Goal: Information Seeking & Learning: Learn about a topic

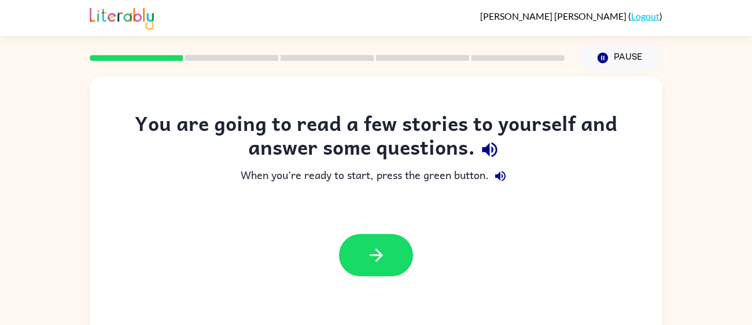
click at [406, 246] on button "button" at bounding box center [376, 255] width 74 height 42
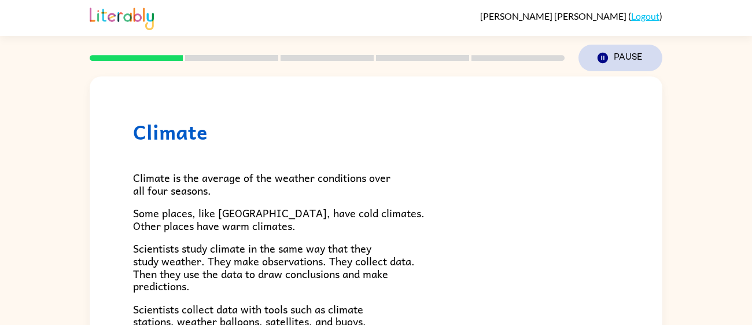
click at [583, 58] on button "Pause Pause" at bounding box center [621, 58] width 84 height 27
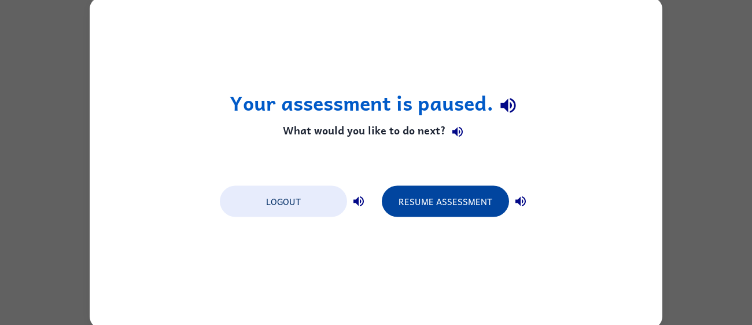
click at [400, 195] on button "Resume Assessment" at bounding box center [445, 200] width 127 height 31
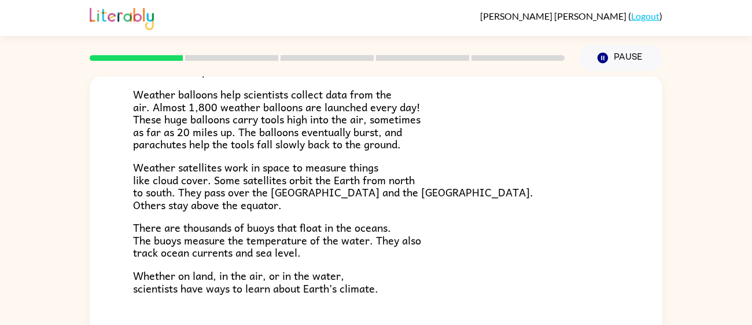
scroll to position [82, 0]
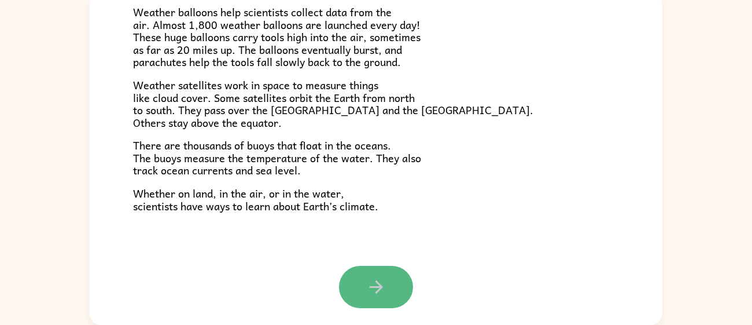
click at [369, 282] on icon "button" at bounding box center [376, 287] width 20 height 20
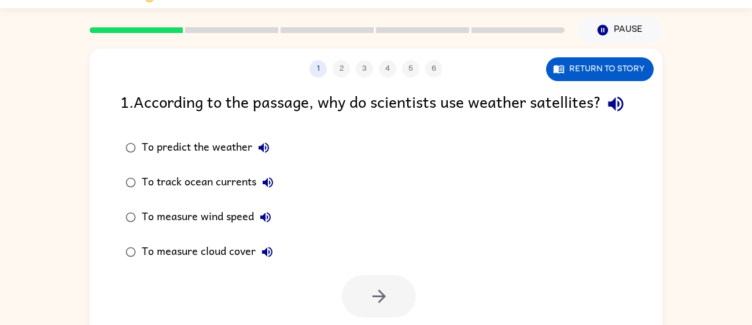
scroll to position [24, 0]
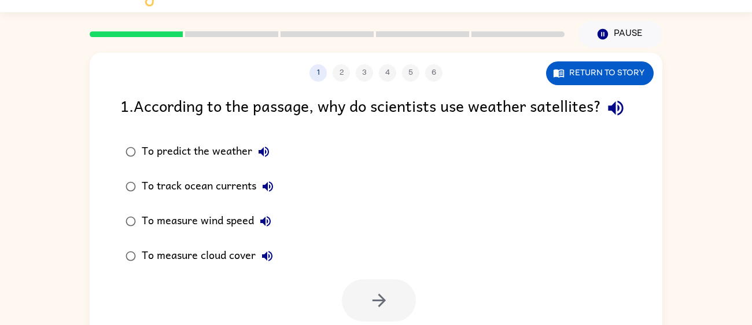
click at [196, 163] on div "To predict the weather" at bounding box center [209, 151] width 134 height 23
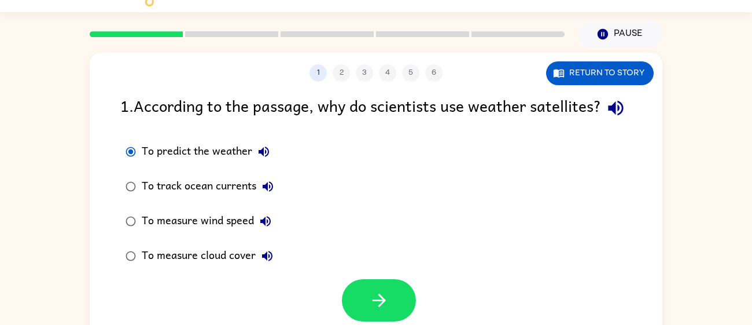
scroll to position [82, 0]
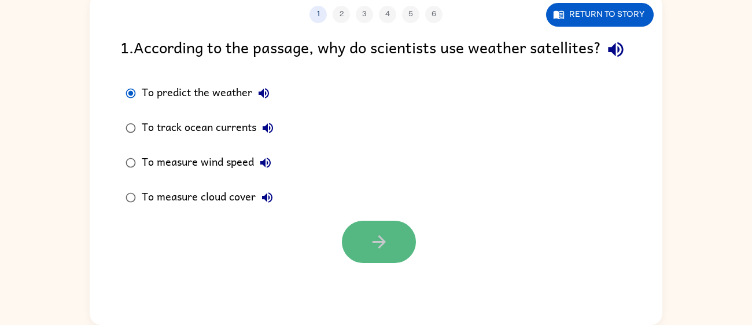
click at [391, 263] on button "button" at bounding box center [379, 241] width 74 height 42
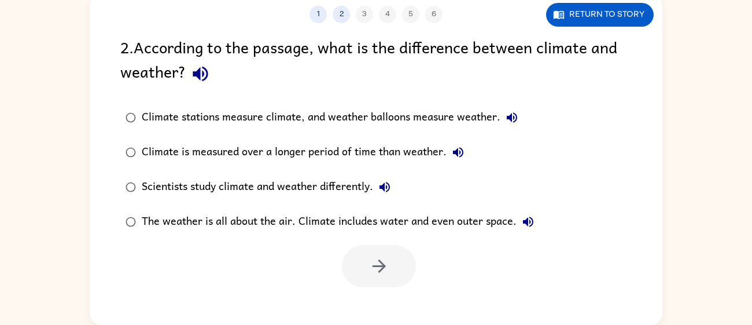
click at [347, 178] on div "Scientists study climate and weather differently." at bounding box center [269, 186] width 255 height 23
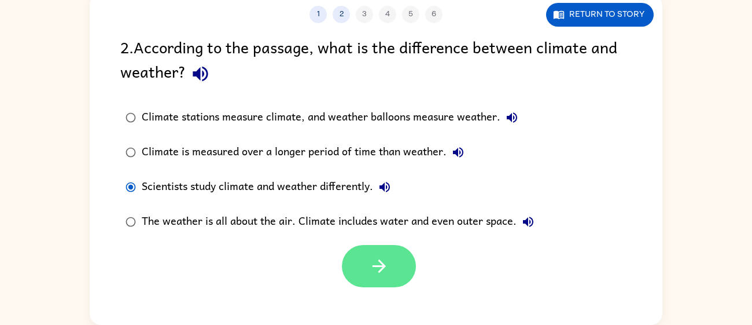
click at [400, 281] on button "button" at bounding box center [379, 266] width 74 height 42
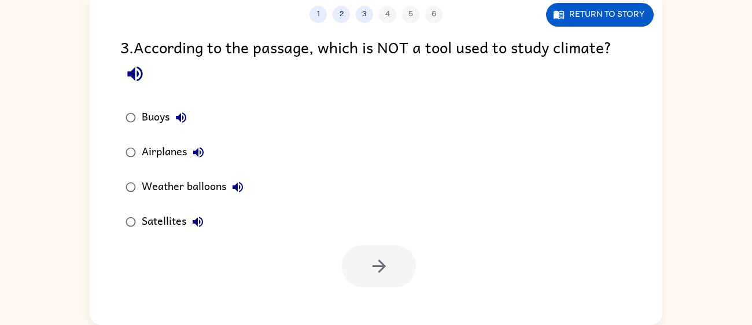
click at [167, 119] on div "Buoys" at bounding box center [167, 117] width 51 height 23
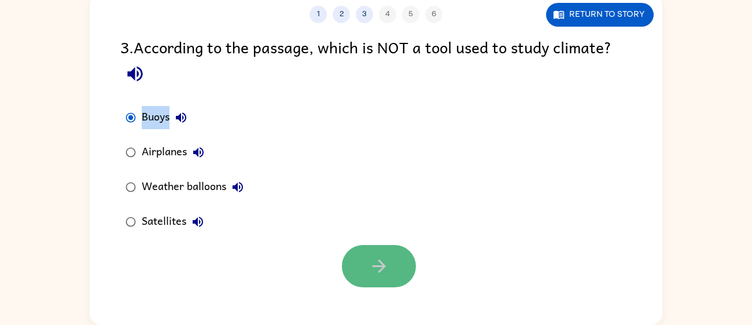
click at [356, 274] on button "button" at bounding box center [379, 266] width 74 height 42
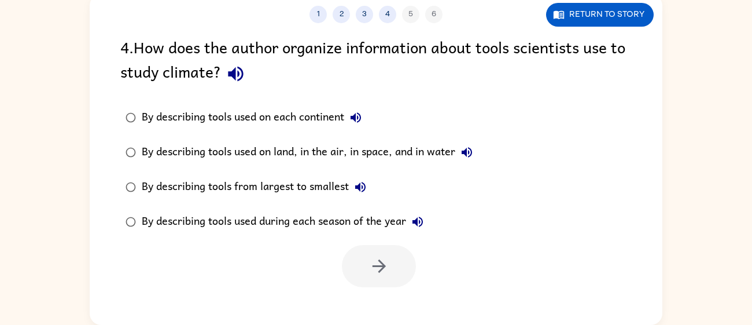
click at [272, 150] on div "By describing tools used on land, in the air, in space, and in water" at bounding box center [310, 152] width 337 height 23
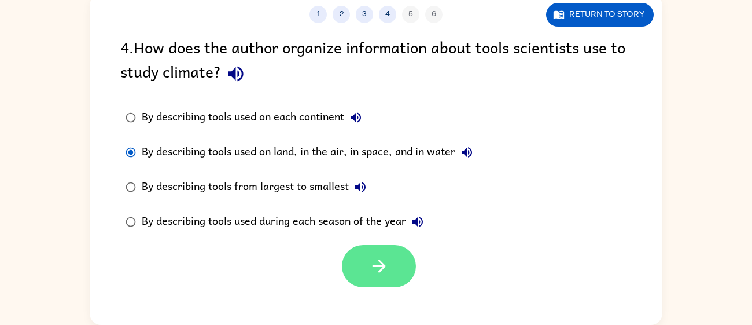
click at [363, 267] on button "button" at bounding box center [379, 266] width 74 height 42
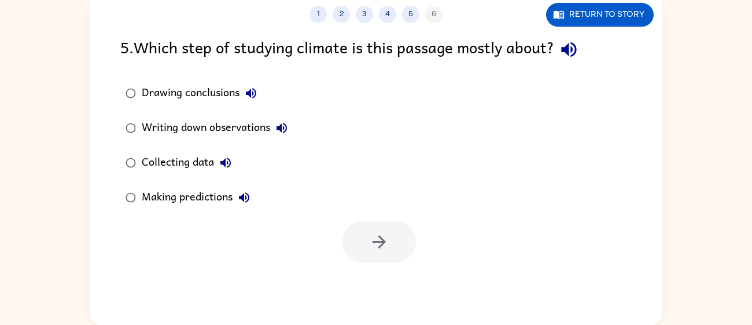
click at [191, 153] on div "Collecting data" at bounding box center [189, 162] width 95 height 23
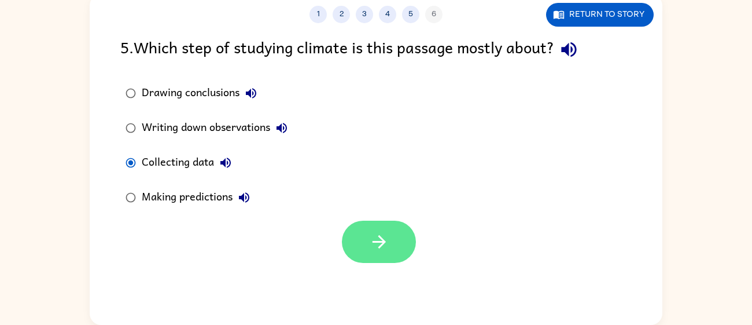
click at [403, 249] on button "button" at bounding box center [379, 241] width 74 height 42
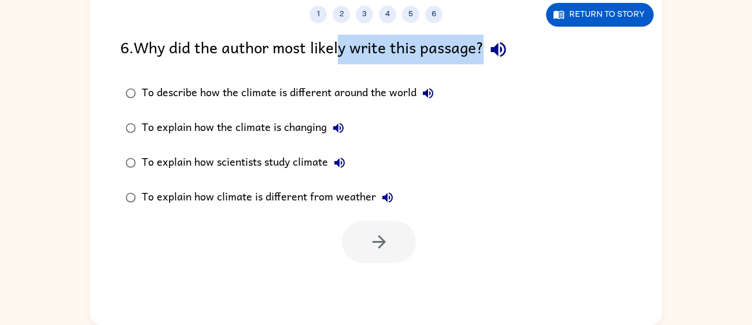
drag, startPoint x: 346, startPoint y: 53, endPoint x: 505, endPoint y: 47, distance: 158.6
click at [505, 47] on div "6 . Why did the author most likely write this passage?" at bounding box center [375, 50] width 511 height 30
click at [508, 39] on icon "button" at bounding box center [498, 49] width 20 height 20
click at [454, 48] on div "6 . Why did the author most likely write this passage?" at bounding box center [375, 50] width 511 height 30
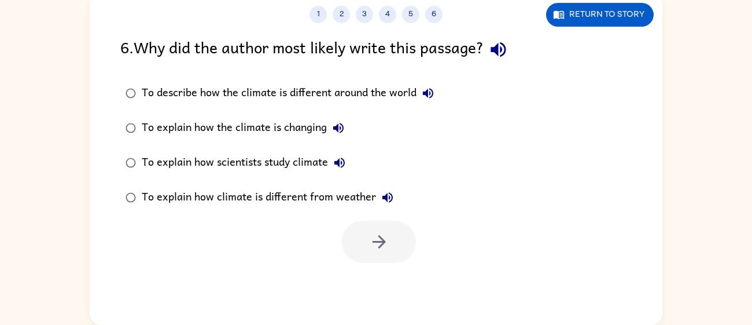
click at [429, 89] on icon "button" at bounding box center [428, 93] width 14 height 14
click at [338, 124] on icon "button" at bounding box center [338, 128] width 10 height 10
click at [336, 156] on icon "button" at bounding box center [340, 163] width 14 height 14
click at [387, 196] on icon "button" at bounding box center [388, 197] width 14 height 14
click at [225, 123] on div "To explain how the climate is changing" at bounding box center [246, 127] width 208 height 23
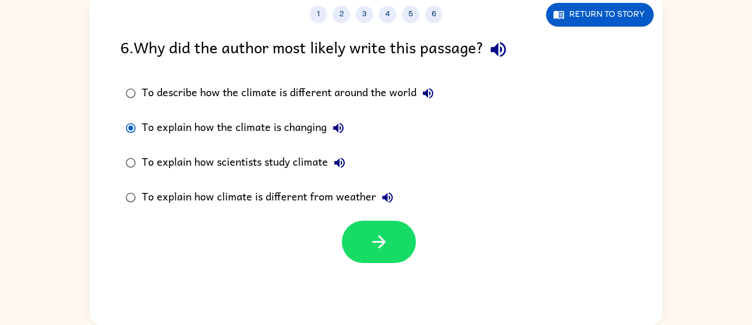
click at [271, 98] on div "To describe how the climate is different around the world" at bounding box center [291, 93] width 298 height 23
click at [325, 208] on div "To explain how climate is different from weather" at bounding box center [270, 197] width 257 height 23
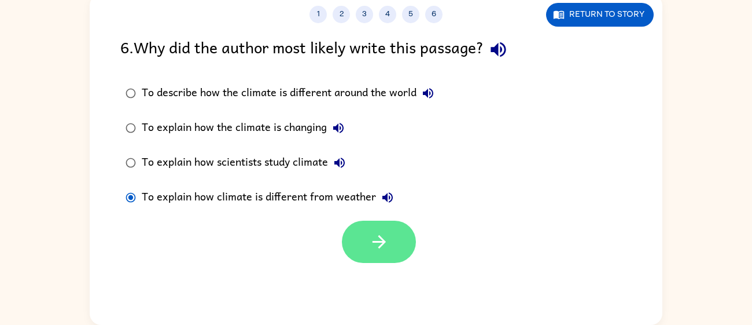
click at [377, 231] on icon "button" at bounding box center [379, 241] width 20 height 20
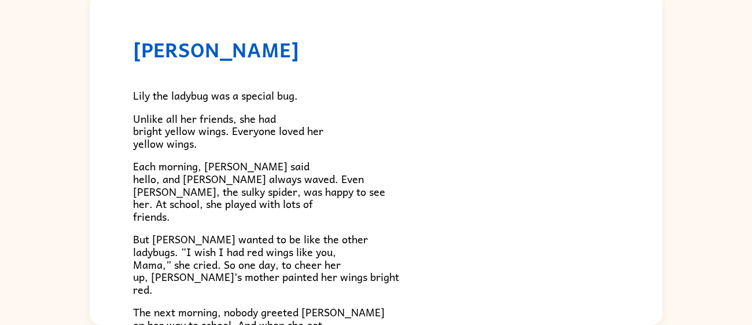
scroll to position [323, 0]
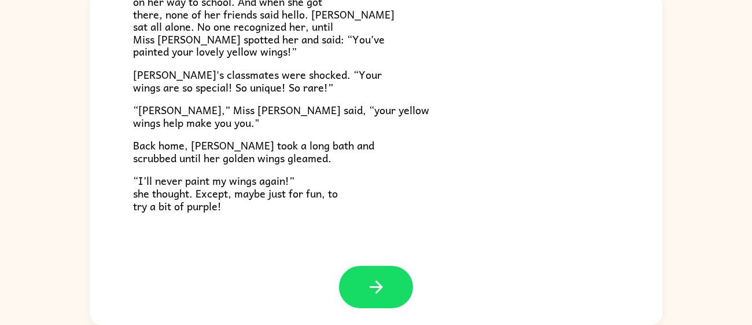
click at [351, 268] on button "button" at bounding box center [376, 287] width 74 height 42
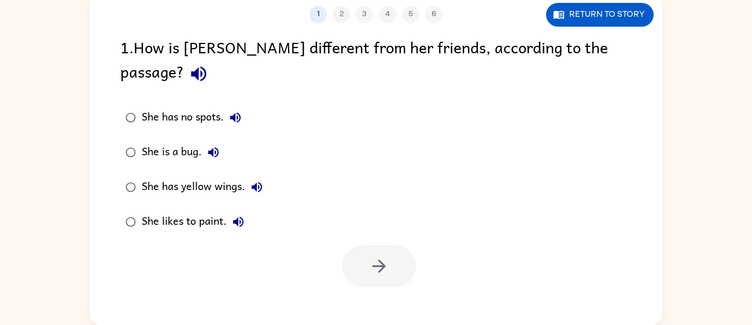
scroll to position [0, 0]
click at [179, 106] on div "She has no spots." at bounding box center [194, 117] width 105 height 23
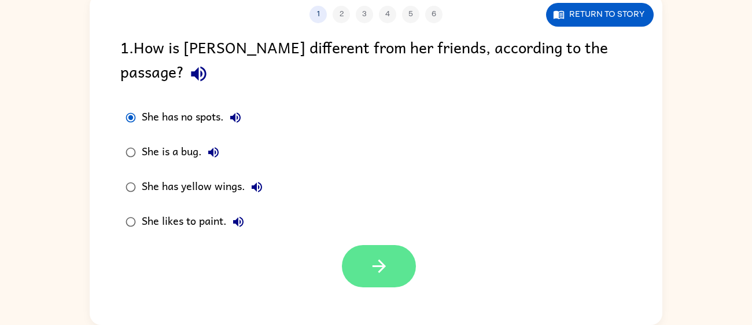
click at [374, 245] on button "button" at bounding box center [379, 266] width 74 height 42
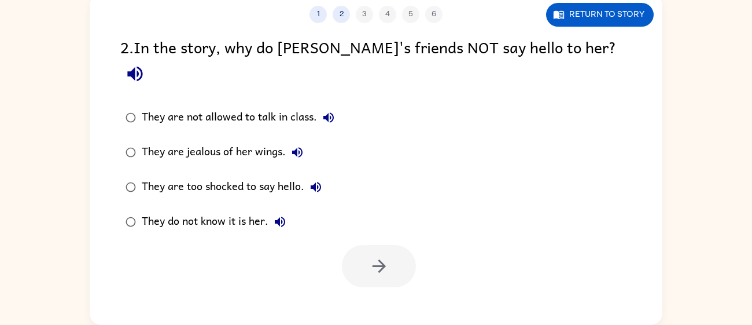
click at [218, 210] on div "They do not know it is her." at bounding box center [217, 221] width 150 height 23
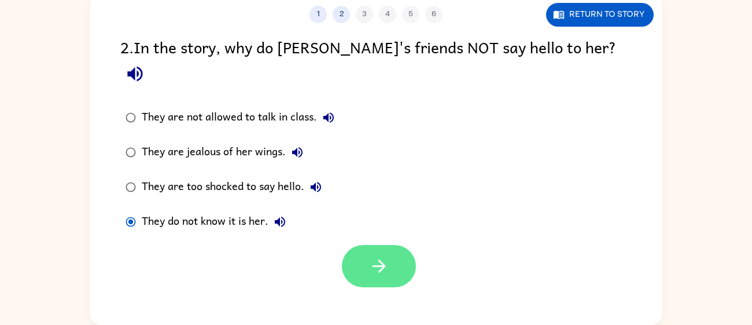
click at [365, 245] on button "button" at bounding box center [379, 266] width 74 height 42
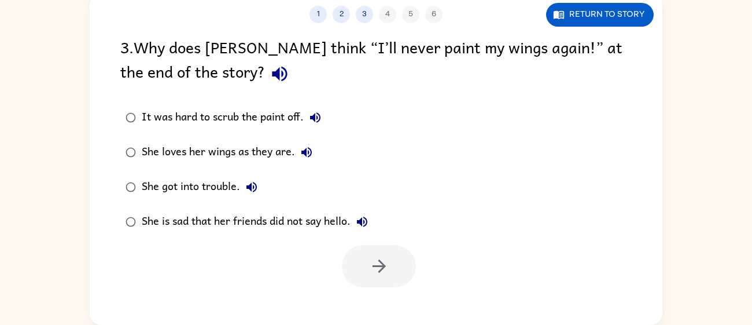
click at [235, 153] on div "She loves her wings as they are." at bounding box center [230, 152] width 176 height 23
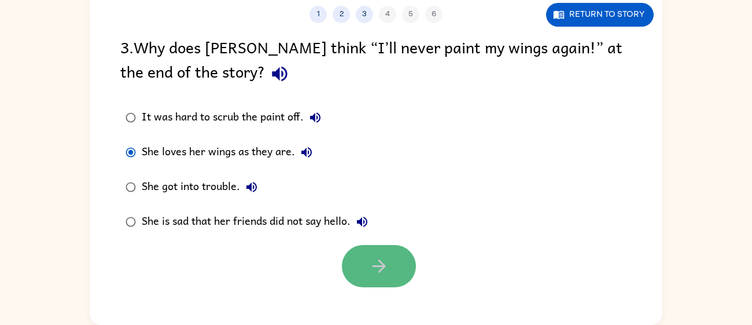
click at [408, 260] on button "button" at bounding box center [379, 266] width 74 height 42
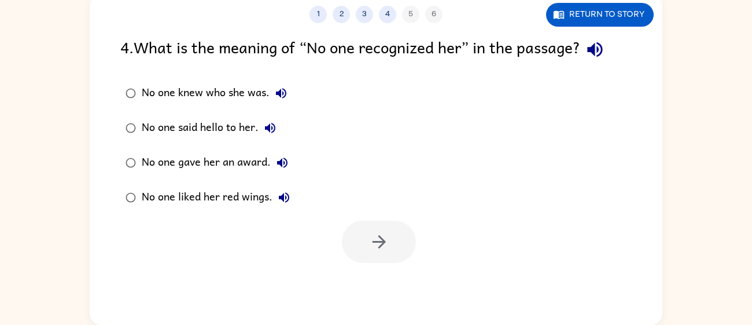
click at [251, 94] on div "No one knew who she was." at bounding box center [217, 93] width 151 height 23
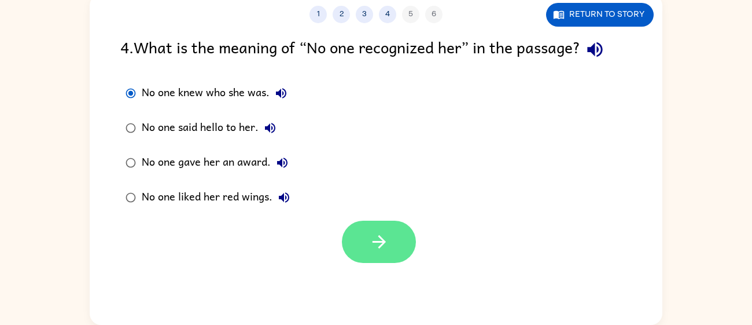
click at [399, 252] on button "button" at bounding box center [379, 241] width 74 height 42
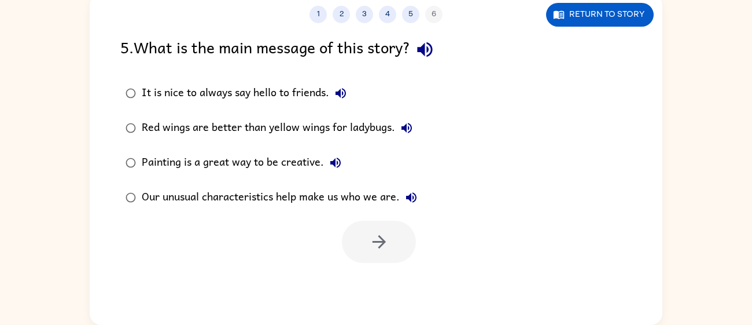
click at [372, 200] on div "Our unusual characteristics help make us who we are." at bounding box center [282, 197] width 281 height 23
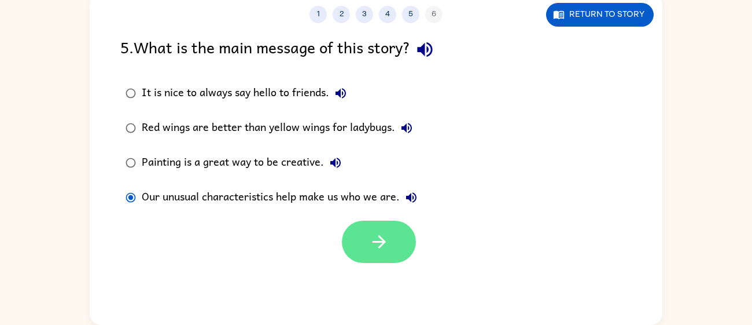
click at [375, 238] on icon "button" at bounding box center [379, 241] width 20 height 20
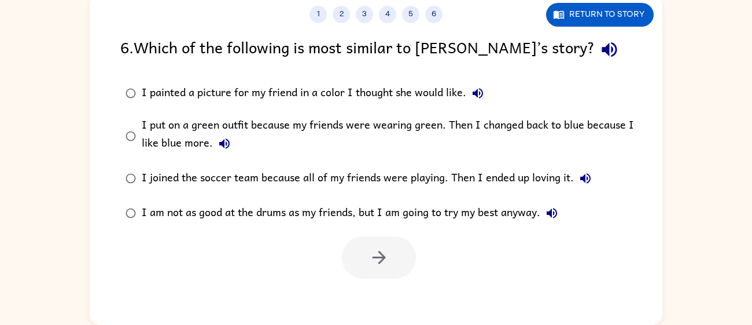
click at [497, 121] on div "I put on a green outfit because my friends were wearing green. Then I changed b…" at bounding box center [395, 135] width 506 height 39
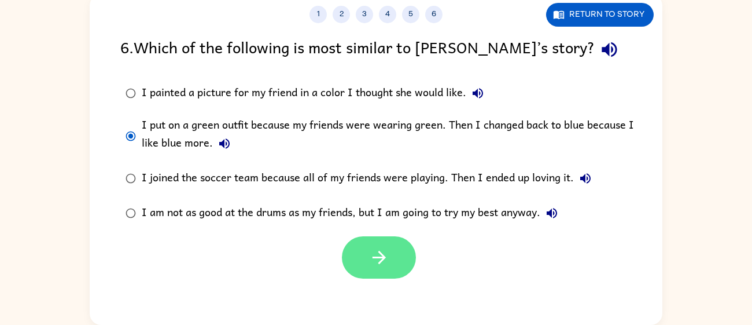
click at [378, 238] on button "button" at bounding box center [379, 257] width 74 height 42
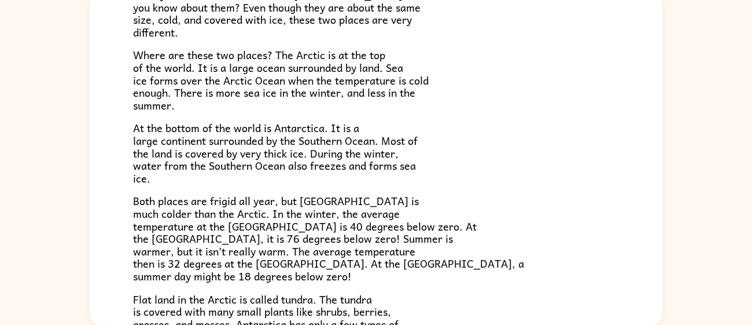
scroll to position [244, 0]
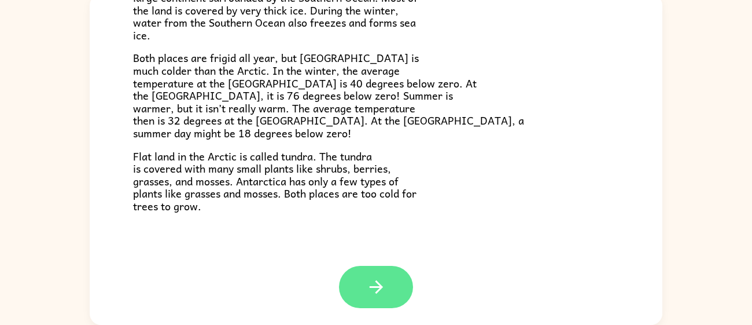
click at [384, 288] on icon "button" at bounding box center [376, 287] width 20 height 20
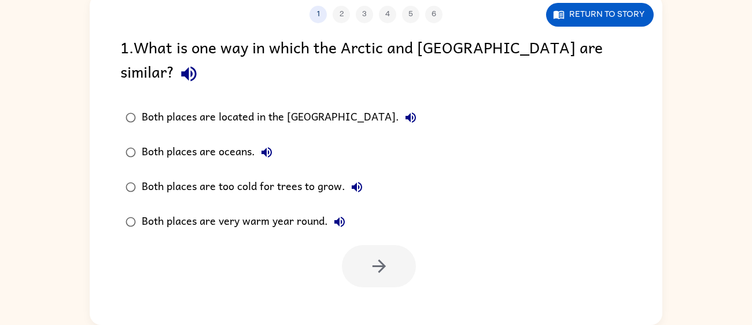
click at [196, 67] on icon "button" at bounding box center [188, 74] width 15 height 15
click at [303, 175] on div "Both places are too cold for trees to grow." at bounding box center [255, 186] width 227 height 23
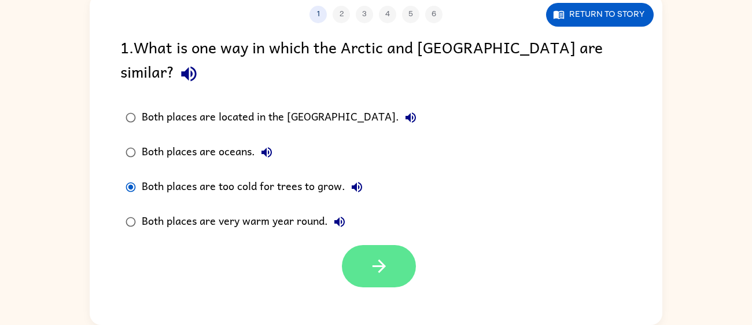
click at [371, 256] on icon "button" at bounding box center [379, 266] width 20 height 20
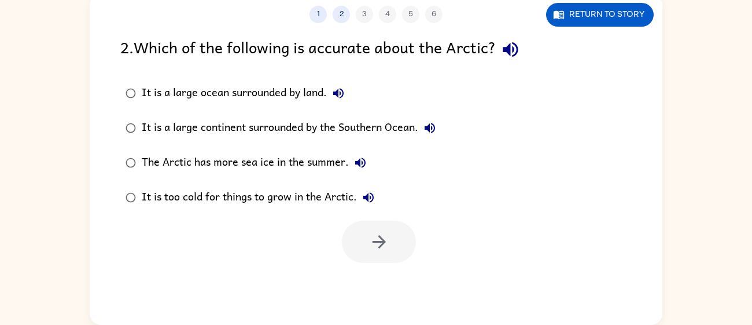
click at [369, 43] on div "2 . Which of the following is accurate about the Arctic?" at bounding box center [375, 50] width 511 height 30
click at [517, 41] on icon "button" at bounding box center [510, 49] width 20 height 20
click at [342, 199] on div "It is too cold for things to grow in the Arctic." at bounding box center [261, 197] width 238 height 23
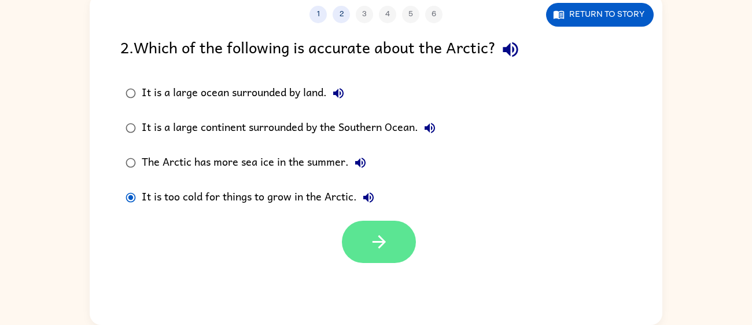
click at [370, 230] on button "button" at bounding box center [379, 241] width 74 height 42
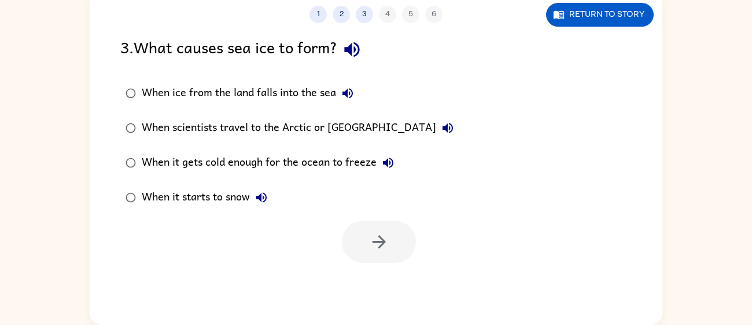
click at [212, 175] on label "When it gets cold enough for the ocean to freeze" at bounding box center [289, 162] width 351 height 35
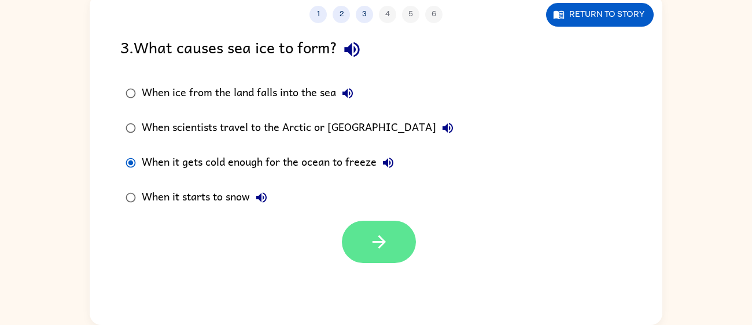
click at [362, 246] on button "button" at bounding box center [379, 241] width 74 height 42
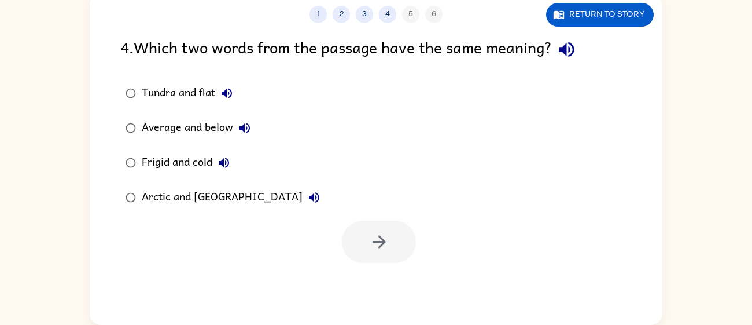
click at [192, 196] on div "Arctic and [GEOGRAPHIC_DATA]" at bounding box center [234, 197] width 184 height 23
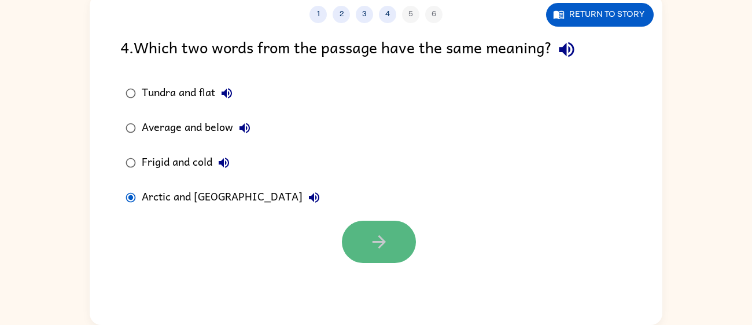
click at [376, 235] on icon "button" at bounding box center [379, 241] width 20 height 20
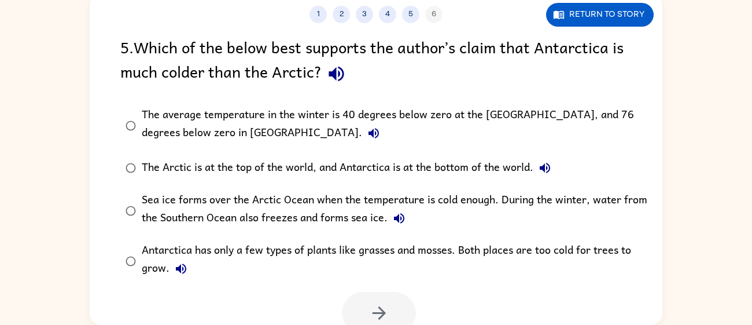
click at [340, 74] on icon "button" at bounding box center [336, 74] width 20 height 20
click at [367, 134] on icon "button" at bounding box center [374, 133] width 14 height 14
click at [211, 135] on div "The average temperature in the winter is 40 degrees below zero at the [GEOGRAPH…" at bounding box center [395, 125] width 506 height 39
click at [386, 307] on icon "button" at bounding box center [379, 313] width 20 height 20
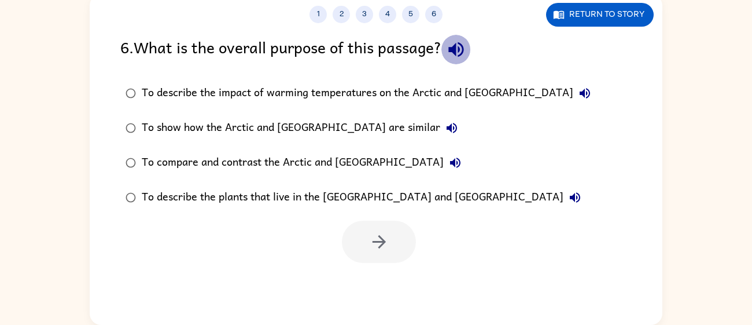
click at [449, 48] on button "button" at bounding box center [456, 50] width 30 height 30
click at [325, 152] on div "To compare and contrast the Arctic and [GEOGRAPHIC_DATA]" at bounding box center [304, 162] width 325 height 23
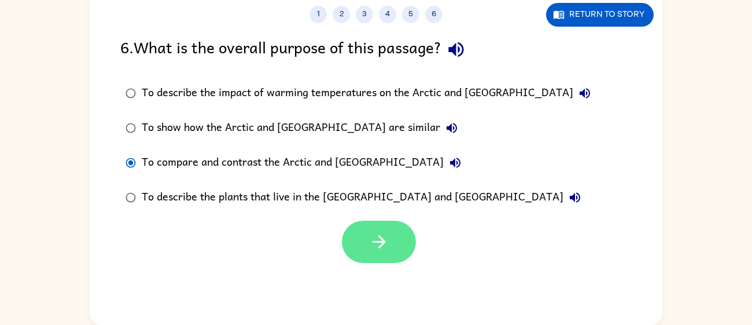
click at [346, 235] on button "button" at bounding box center [379, 241] width 74 height 42
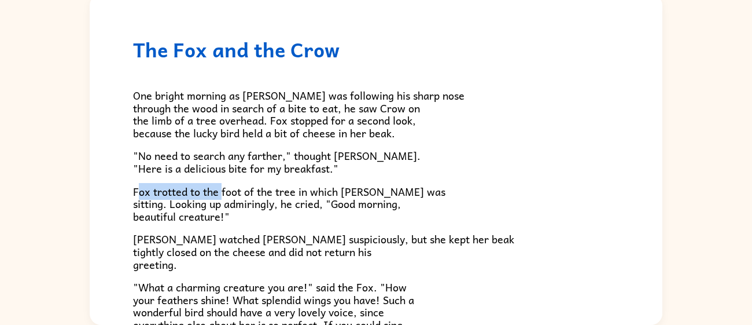
drag, startPoint x: 138, startPoint y: 187, endPoint x: 220, endPoint y: 199, distance: 83.5
click at [220, 199] on span "Fox trotted to the foot of the tree in which [PERSON_NAME] was sitting. Looking…" at bounding box center [289, 204] width 312 height 42
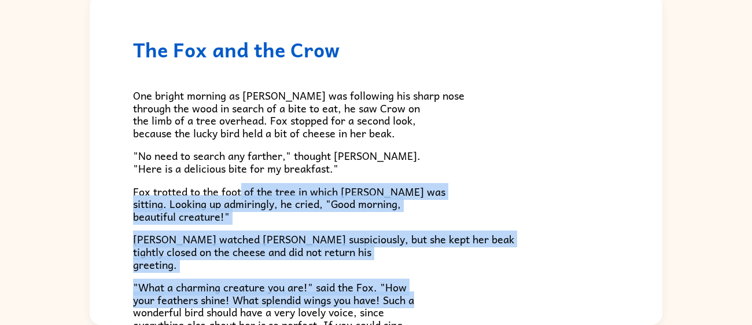
drag, startPoint x: 242, startPoint y: 193, endPoint x: 439, endPoint y: 297, distance: 223.1
click at [439, 297] on div "One bright morning as [PERSON_NAME] was following his sharp nose through the wo…" at bounding box center [376, 250] width 486 height 378
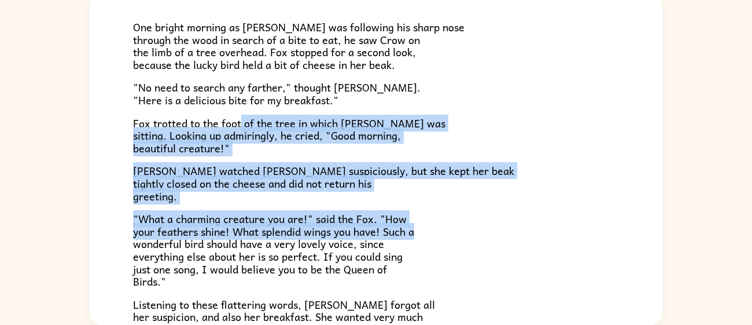
scroll to position [72, 0]
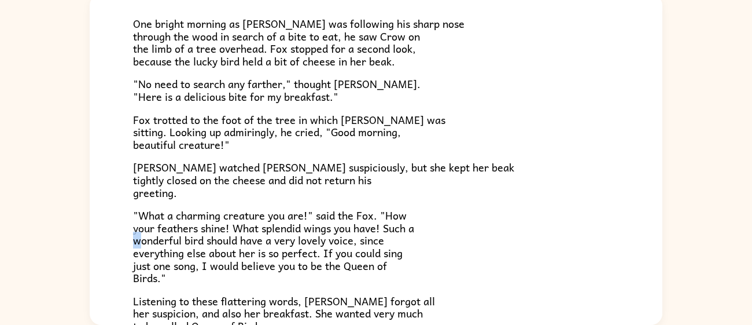
drag, startPoint x: 131, startPoint y: 239, endPoint x: 140, endPoint y: 240, distance: 8.8
click at [140, 240] on div "The Fox and the Crow One bright morning as [PERSON_NAME] was following his shar…" at bounding box center [376, 171] width 573 height 498
click at [134, 242] on span ""What a charming creature you are!" said the Fox. "How your feathers shine! Wha…" at bounding box center [273, 246] width 281 height 79
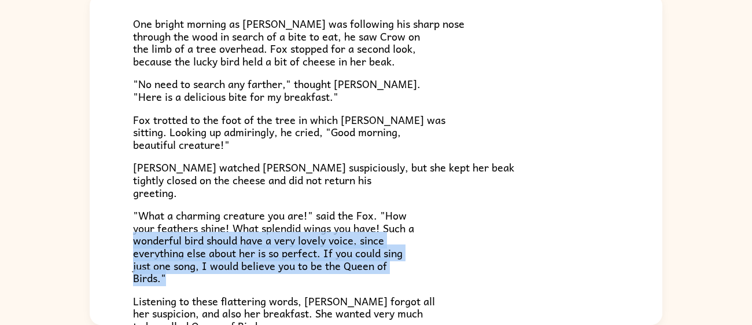
drag, startPoint x: 134, startPoint y: 242, endPoint x: 401, endPoint y: 277, distance: 269.0
click at [401, 277] on p ""What a charming creature you are!" said the Fox. "How your feathers shine! Wha…" at bounding box center [376, 246] width 486 height 75
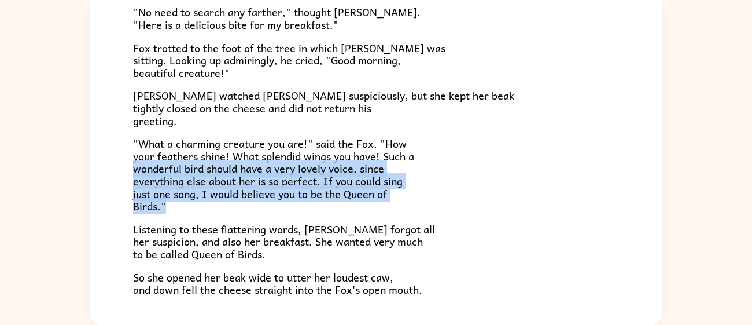
scroll to position [155, 0]
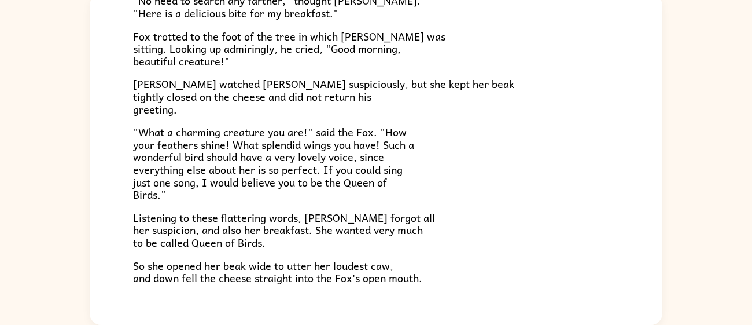
click at [135, 227] on span "Listening to these flattering words, [PERSON_NAME] forgot all her suspicion, an…" at bounding box center [284, 230] width 302 height 42
drag, startPoint x: 135, startPoint y: 219, endPoint x: 266, endPoint y: 216, distance: 130.2
click at [266, 216] on span "Listening to these flattering words, [PERSON_NAME] forgot all her suspicion, an…" at bounding box center [284, 230] width 302 height 42
click at [283, 222] on span "Listening to these flattering words, [PERSON_NAME] forgot all her suspicion, an…" at bounding box center [284, 230] width 302 height 42
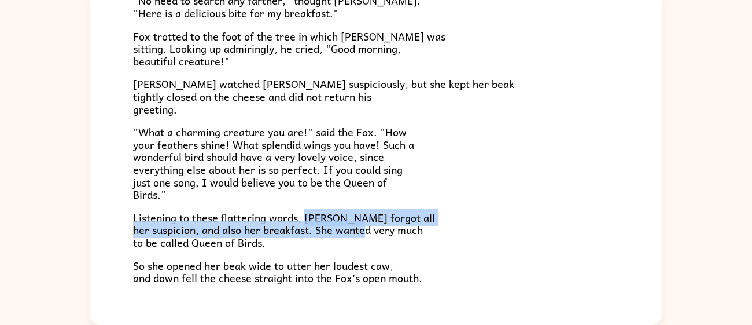
drag, startPoint x: 305, startPoint y: 220, endPoint x: 417, endPoint y: 235, distance: 112.1
click at [417, 235] on span "Listening to these flattering words, [PERSON_NAME] forgot all her suspicion, an…" at bounding box center [284, 230] width 302 height 42
click at [416, 235] on span "Listening to these flattering words, [PERSON_NAME] forgot all her suspicion, an…" at bounding box center [284, 230] width 302 height 42
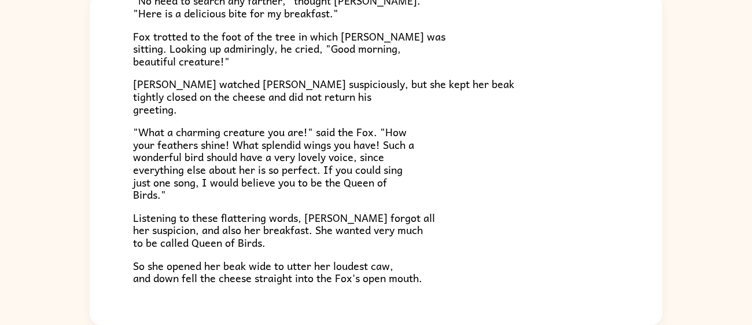
click at [137, 243] on span "Listening to these flattering words, [PERSON_NAME] forgot all her suspicion, an…" at bounding box center [284, 230] width 302 height 42
drag, startPoint x: 142, startPoint y: 243, endPoint x: 415, endPoint y: 241, distance: 273.7
click at [415, 241] on p "Listening to these flattering words, [PERSON_NAME] forgot all her suspicion, an…" at bounding box center [376, 230] width 486 height 38
click at [132, 247] on div "The Fox and the Crow One bright morning as [PERSON_NAME] was following his shar…" at bounding box center [376, 88] width 573 height 498
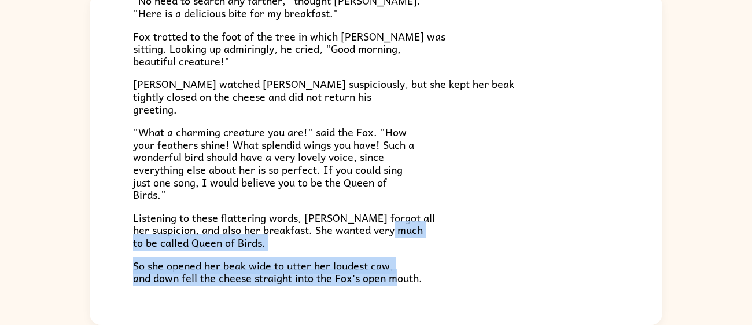
scroll to position [227, 0]
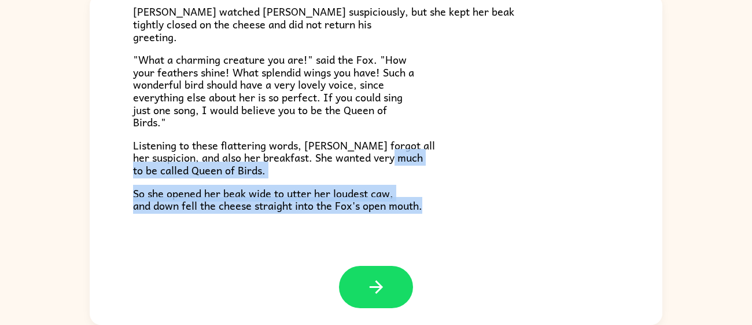
drag, startPoint x: 136, startPoint y: 245, endPoint x: 399, endPoint y: 330, distance: 276.6
click at [399, 324] on html "[PERSON_NAME] ( Logout ) Pause Pause The Fox and the Crow One bright morning as…" at bounding box center [376, 121] width 752 height 407
click at [385, 281] on icon "button" at bounding box center [376, 287] width 20 height 20
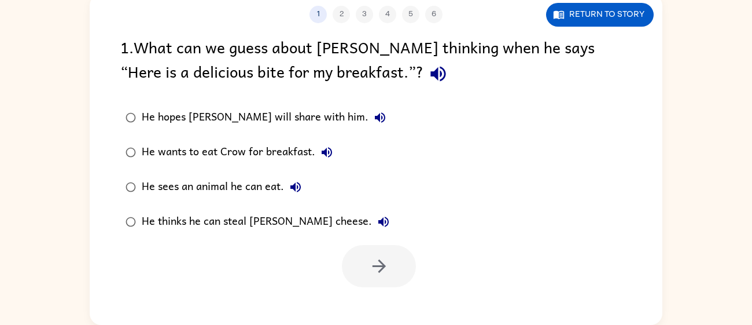
scroll to position [0, 0]
click at [374, 87] on div "1 . What can we guess about [PERSON_NAME] thinking when he says “Here is a deli…" at bounding box center [375, 62] width 511 height 54
click at [424, 86] on button "button" at bounding box center [439, 74] width 30 height 30
click at [212, 142] on div "He wants to eat Crow for breakfast." at bounding box center [240, 152] width 197 height 23
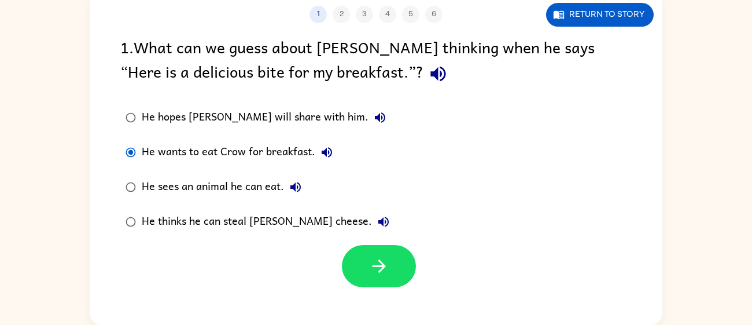
click at [377, 287] on div "1 2 3 4 5 6 Return to story 1 . What can we guess about [PERSON_NAME] thinking …" at bounding box center [376, 159] width 573 height 330
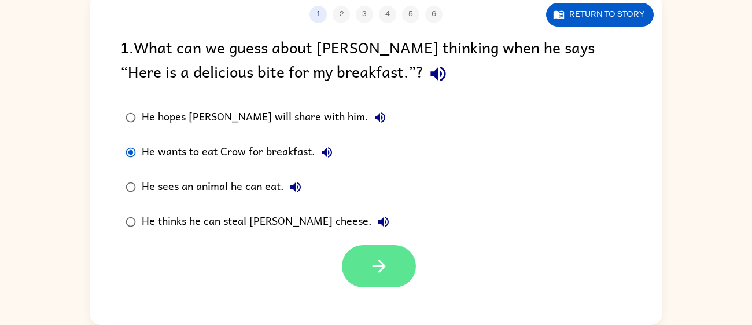
click at [382, 274] on icon "button" at bounding box center [379, 266] width 20 height 20
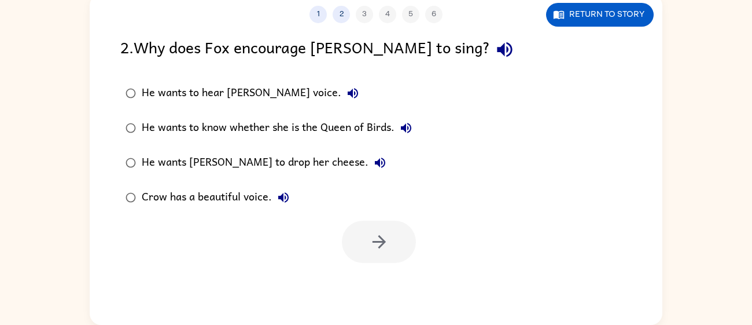
click at [490, 62] on button "button" at bounding box center [505, 50] width 30 height 30
click at [207, 165] on div "He wants [PERSON_NAME] to drop her cheese." at bounding box center [267, 162] width 250 height 23
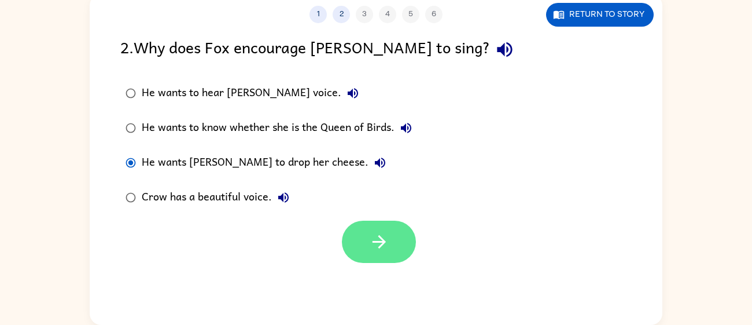
click at [373, 231] on icon "button" at bounding box center [379, 241] width 20 height 20
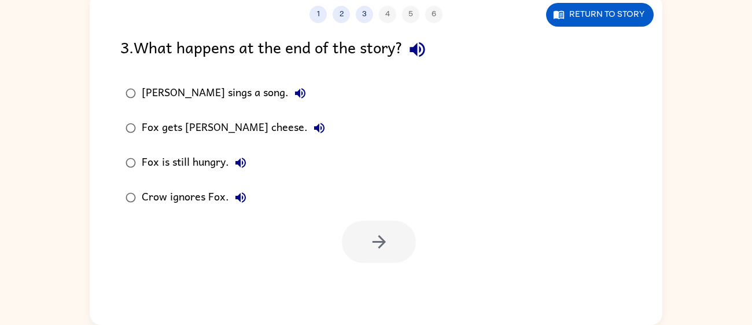
click at [312, 128] on icon "button" at bounding box center [319, 128] width 14 height 14
click at [178, 128] on div "Fox gets [PERSON_NAME] cheese." at bounding box center [236, 127] width 189 height 23
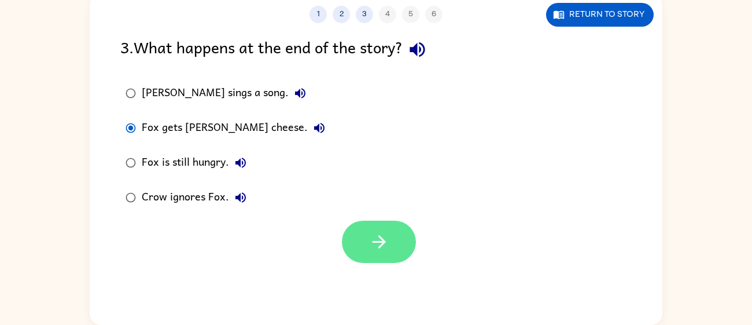
click at [402, 239] on button "button" at bounding box center [379, 241] width 74 height 42
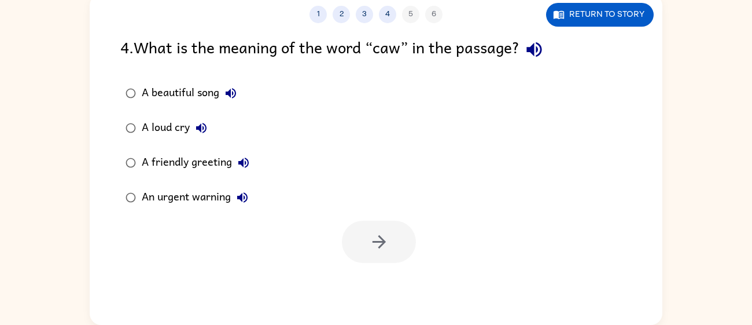
click at [182, 207] on div "An urgent warning" at bounding box center [198, 197] width 112 height 23
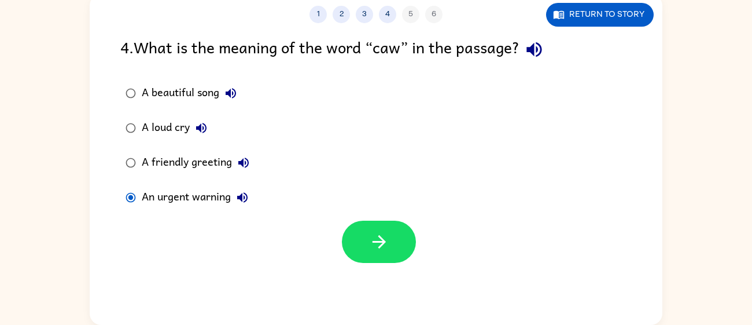
click at [419, 239] on div at bounding box center [376, 239] width 573 height 48
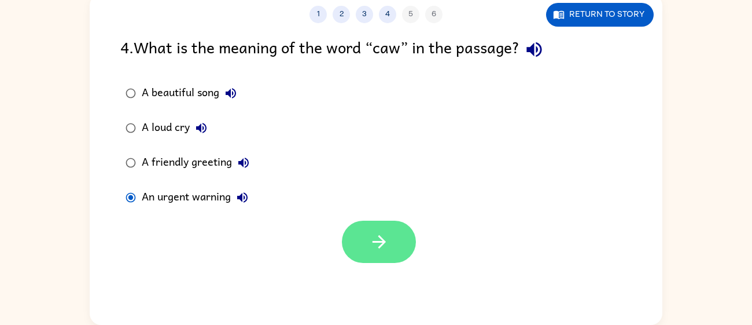
click at [378, 242] on icon "button" at bounding box center [379, 241] width 20 height 20
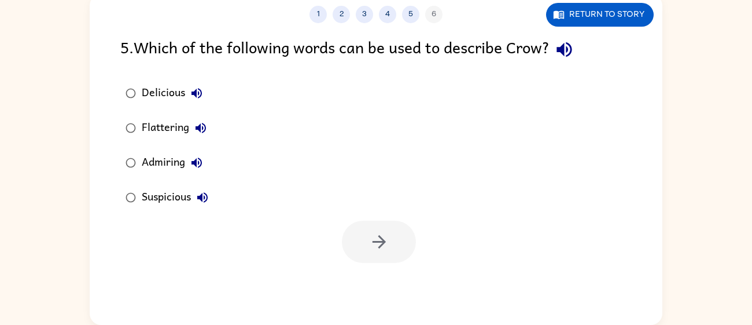
click at [160, 131] on div "Flattering" at bounding box center [177, 127] width 71 height 23
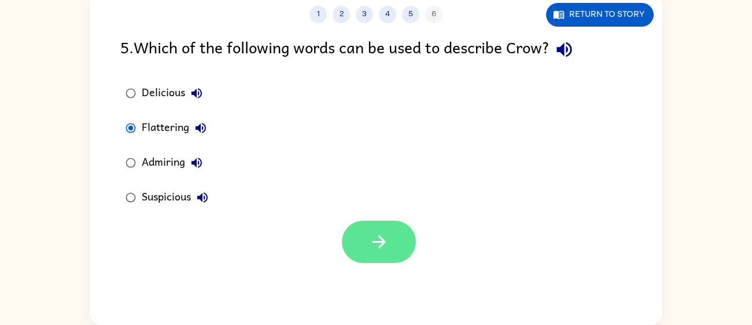
click at [382, 231] on icon "button" at bounding box center [379, 241] width 20 height 20
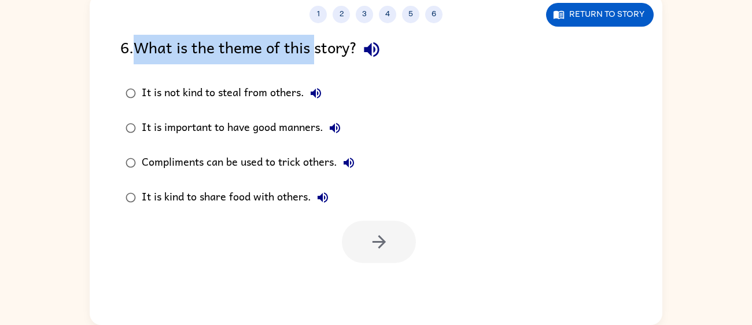
drag, startPoint x: 143, startPoint y: 45, endPoint x: 339, endPoint y: 73, distance: 197.6
click at [339, 73] on div "6 . What is the theme of this story? It is not kind to steal from others. It is…" at bounding box center [376, 149] width 573 height 228
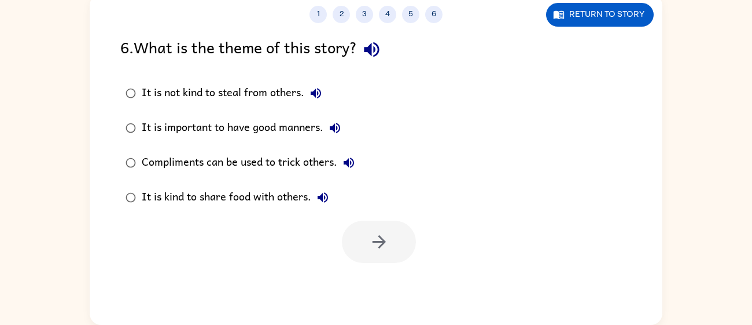
click at [339, 73] on div "6 . What is the theme of this story? It is not kind to steal from others. It is…" at bounding box center [376, 149] width 573 height 228
click at [340, 73] on div "6 . What is the theme of this story? It is not kind to steal from others. It is…" at bounding box center [376, 149] width 573 height 228
click at [214, 194] on div "It is kind to share food with others." at bounding box center [238, 197] width 193 height 23
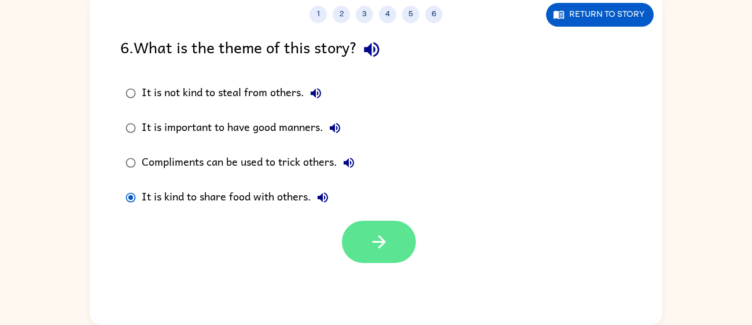
click at [382, 231] on icon "button" at bounding box center [379, 241] width 20 height 20
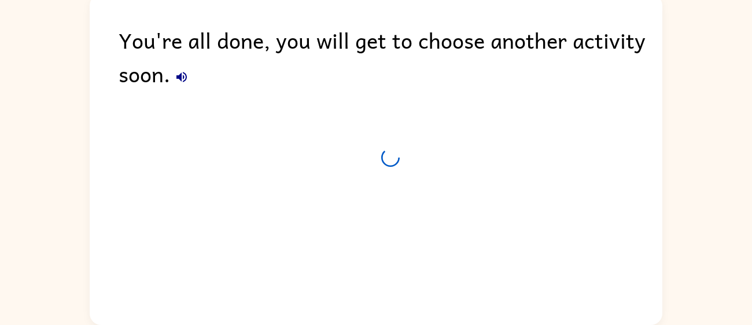
scroll to position [61, 0]
